Goal: Task Accomplishment & Management: Use online tool/utility

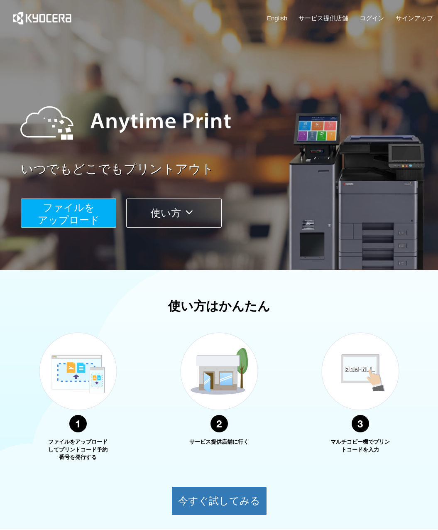
click at [83, 214] on span "ファイルを ​​アップロード" at bounding box center [69, 214] width 62 height 24
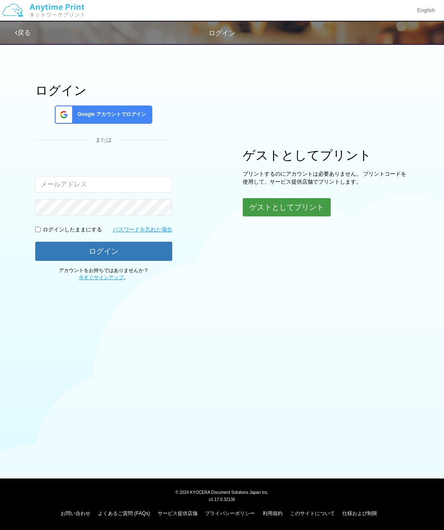
click at [283, 213] on button "ゲストとしてプリント" at bounding box center [287, 207] width 88 height 18
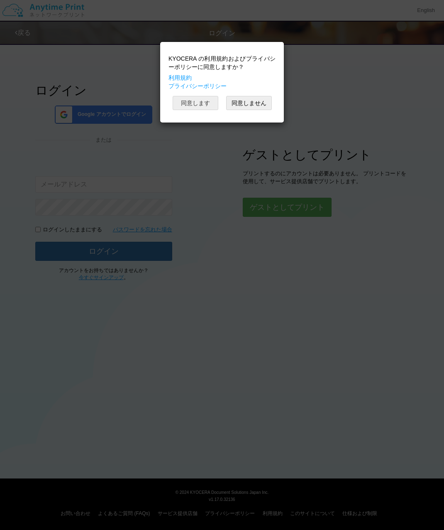
click at [196, 102] on button "同意します" at bounding box center [196, 103] width 46 height 14
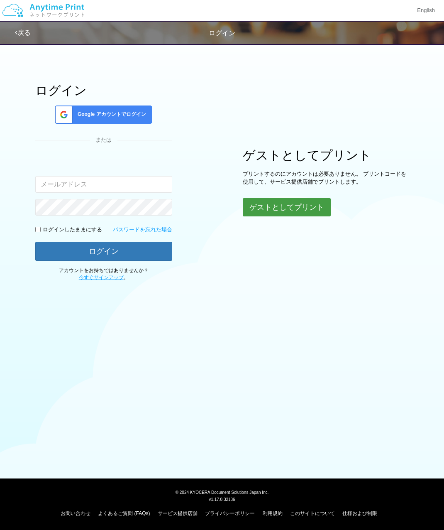
click at [267, 207] on button "ゲストとしてプリント" at bounding box center [287, 207] width 88 height 18
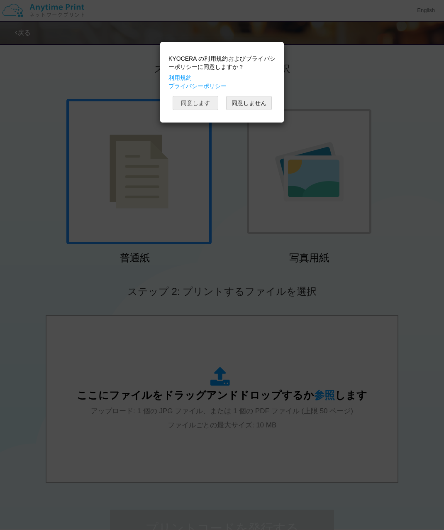
click at [204, 104] on button "同意します" at bounding box center [196, 103] width 46 height 14
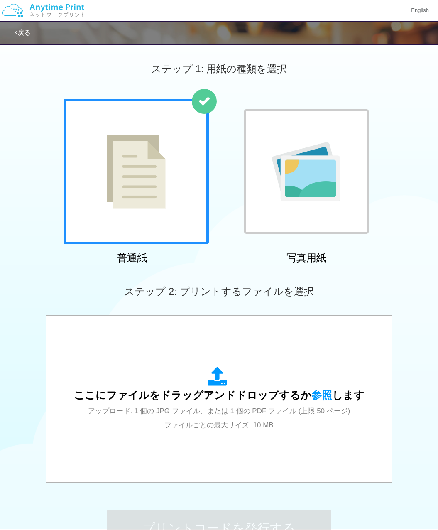
click at [157, 175] on img at bounding box center [136, 172] width 59 height 74
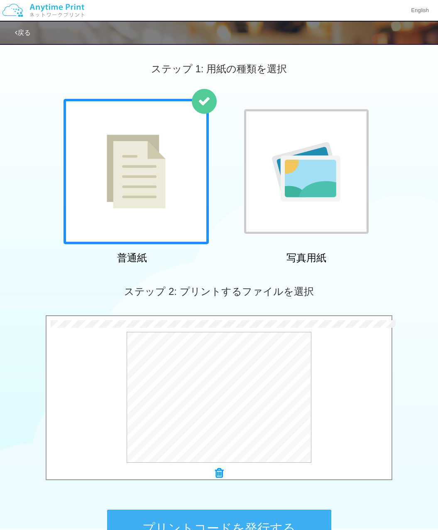
click at [166, 521] on button "プリントコードを発行する" at bounding box center [219, 528] width 224 height 37
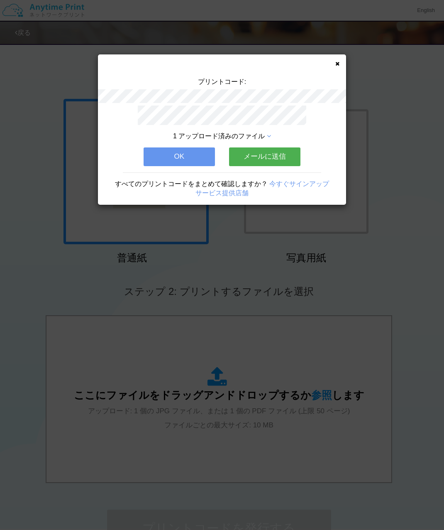
click at [188, 148] on button "OK" at bounding box center [179, 156] width 71 height 18
